Goal: Find specific page/section: Find specific page/section

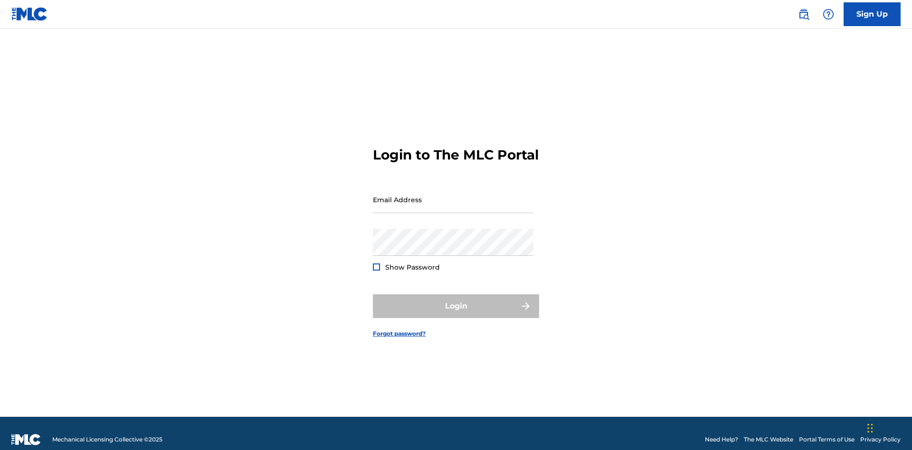
scroll to position [12, 0]
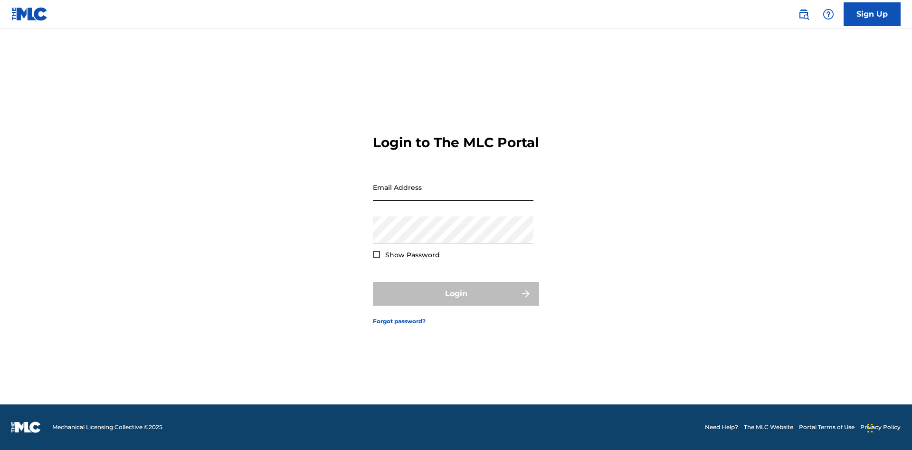
click at [453, 195] on input "Email Address" at bounding box center [453, 187] width 160 height 27
type input "[EMAIL_ADDRESS][DOMAIN_NAME]"
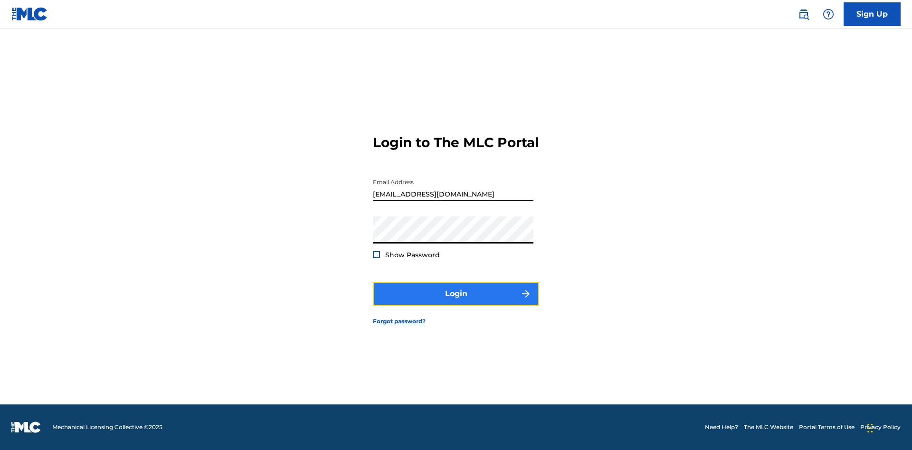
click at [456, 302] on button "Login" at bounding box center [456, 294] width 166 height 24
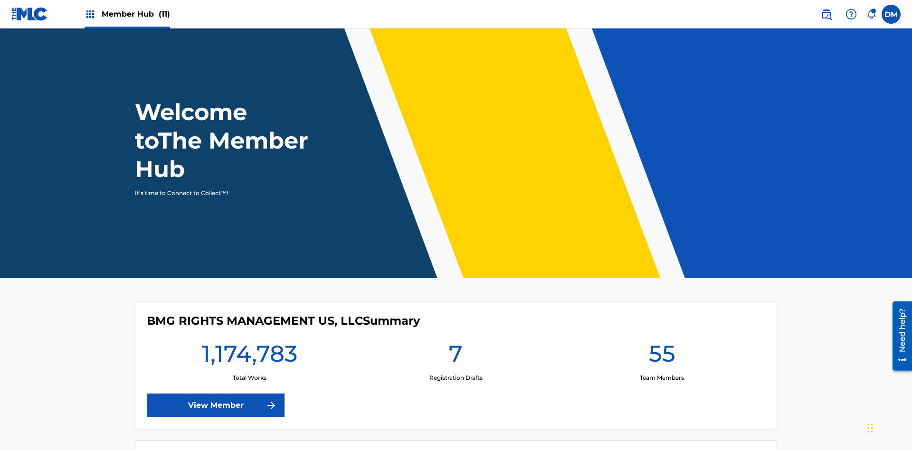
click at [127, 14] on span "Member Hub (11)" at bounding box center [136, 14] width 68 height 11
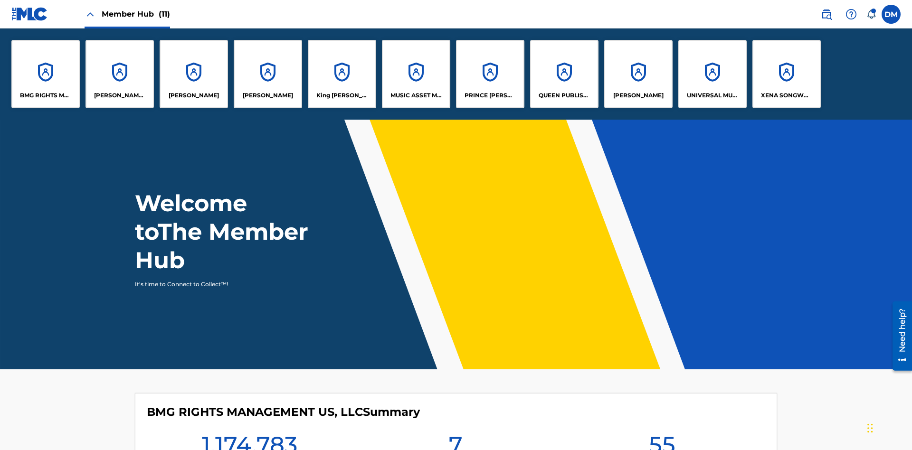
scroll to position [34, 0]
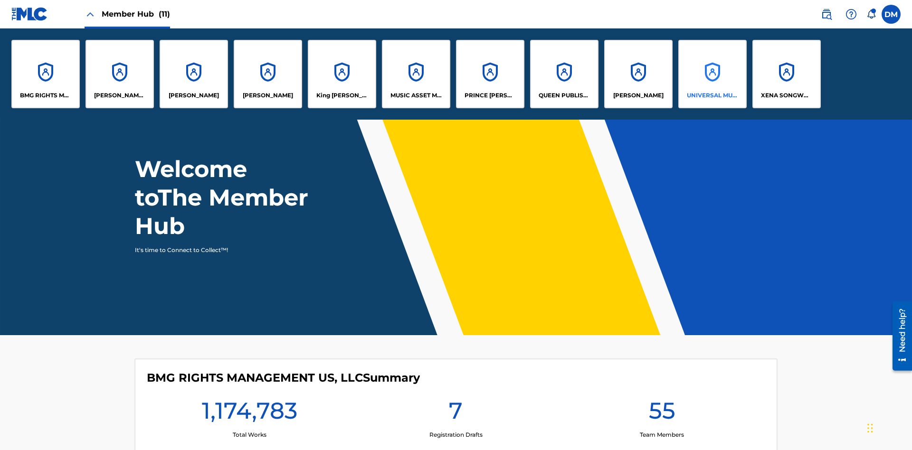
click at [712, 95] on p "UNIVERSAL MUSIC PUB GROUP" at bounding box center [712, 95] width 52 height 9
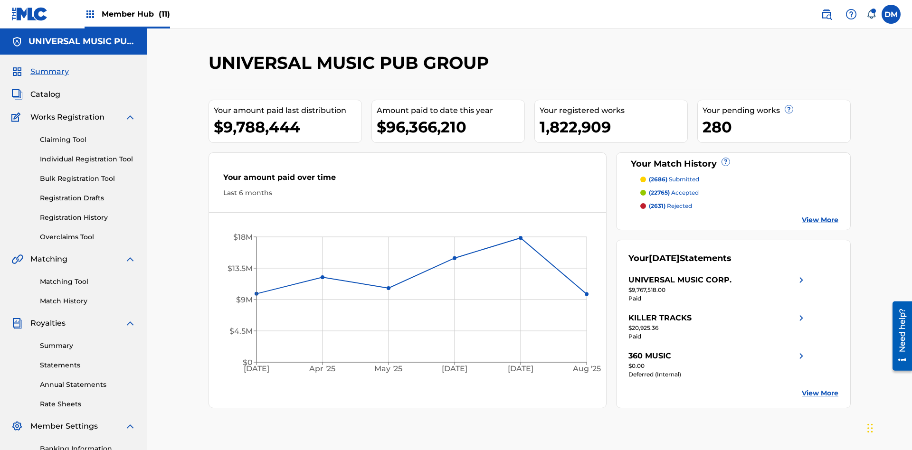
scroll to position [32, 0]
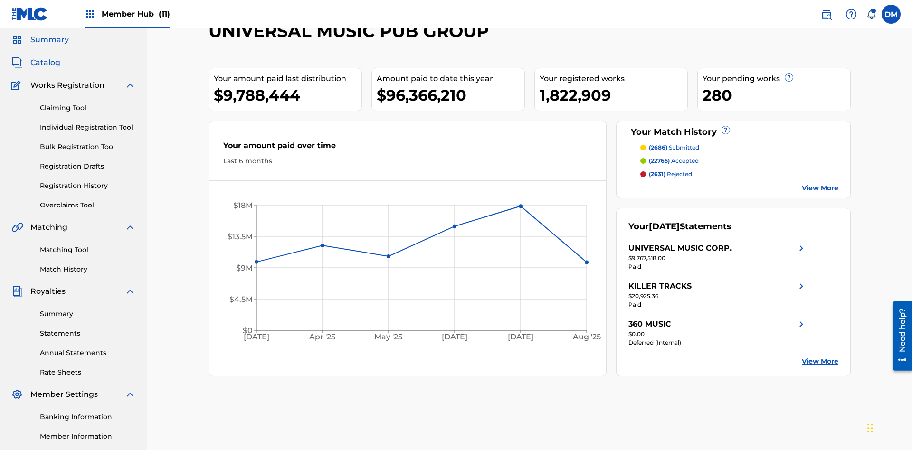
click at [45, 63] on span "Catalog" at bounding box center [45, 62] width 30 height 11
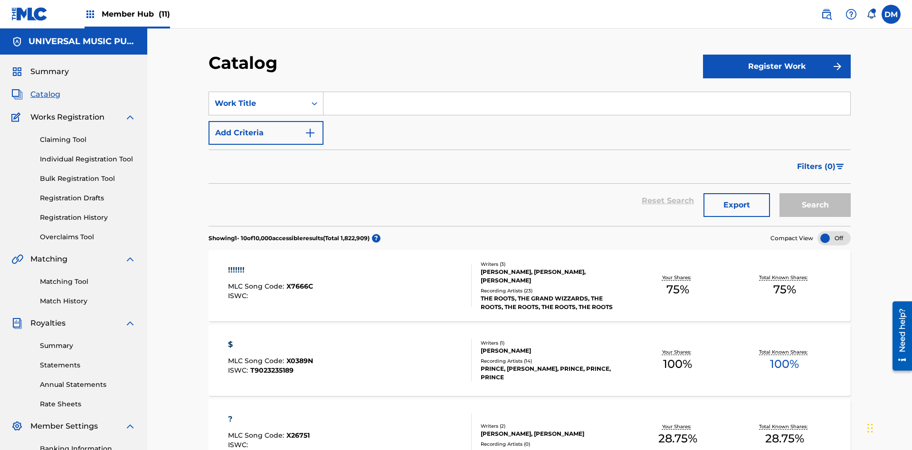
scroll to position [104, 0]
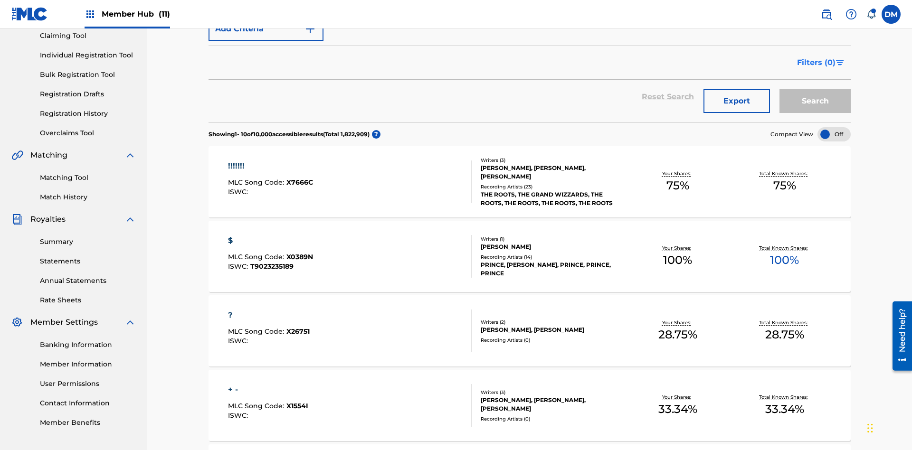
click at [816, 63] on span "Filters ( 0 )" at bounding box center [816, 62] width 38 height 11
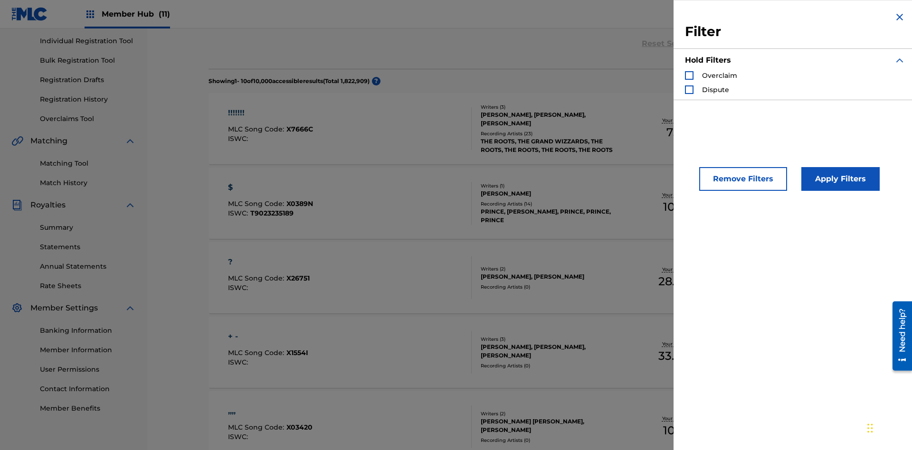
click at [689, 75] on div "Search Form" at bounding box center [689, 75] width 9 height 9
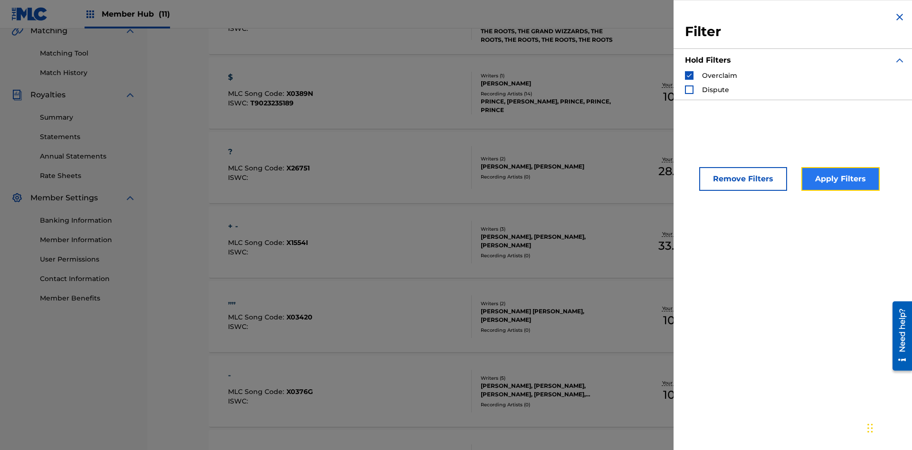
click at [838, 179] on button "Apply Filters" at bounding box center [840, 179] width 78 height 24
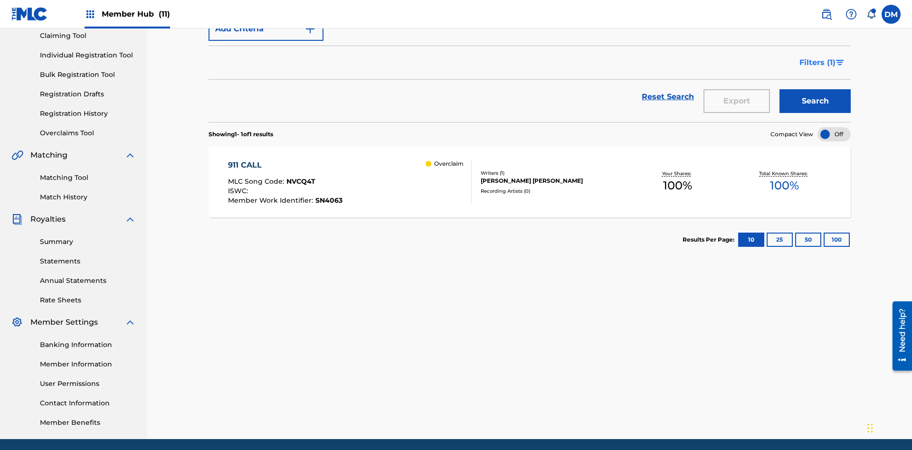
click at [817, 63] on span "Filters ( 1 )" at bounding box center [817, 62] width 36 height 11
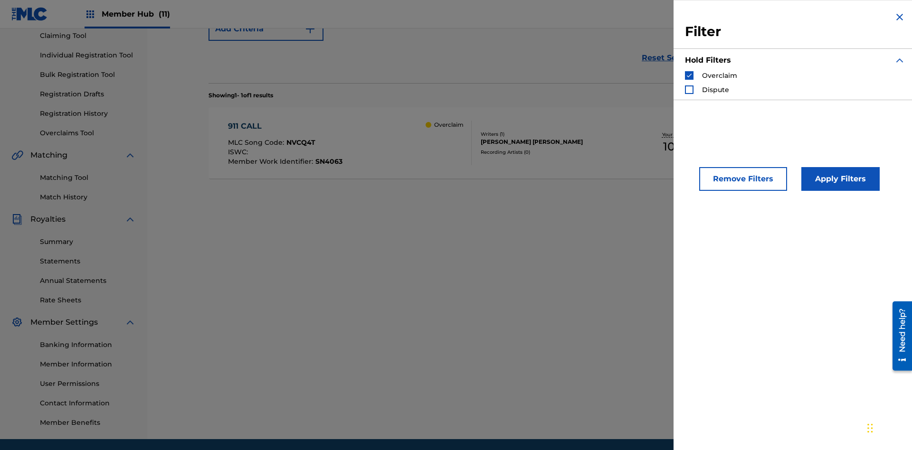
scroll to position [118, 0]
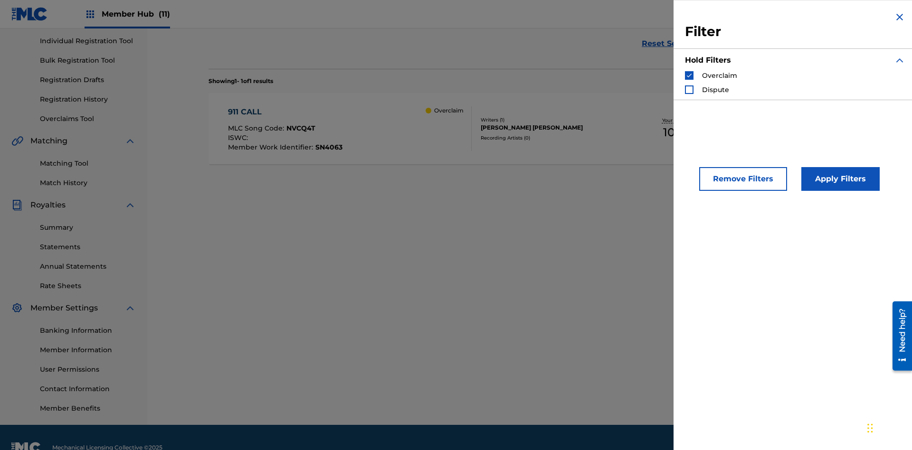
click at [689, 75] on img "Search Form" at bounding box center [689, 75] width 7 height 7
